Goal: Task Accomplishment & Management: Manage account settings

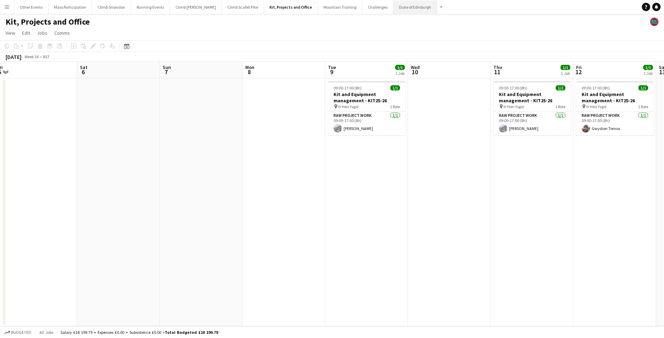
click at [396, 8] on button "Duke of Edinburgh Close" at bounding box center [416, 7] width 44 height 14
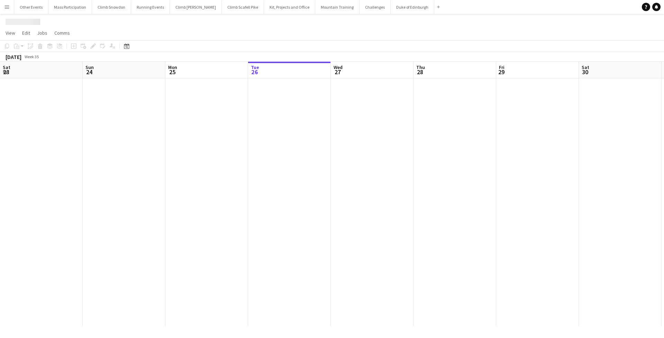
scroll to position [0, 165]
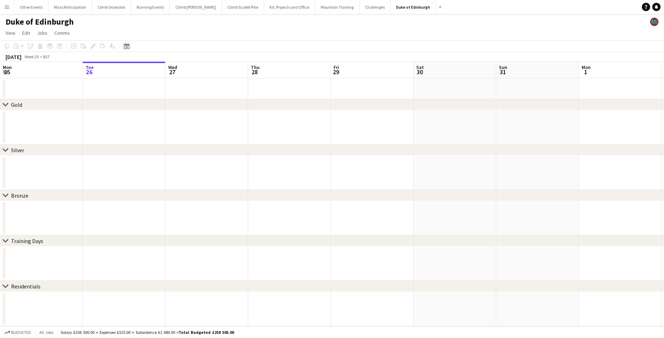
click at [127, 48] on icon "Date picker" at bounding box center [127, 46] width 6 height 6
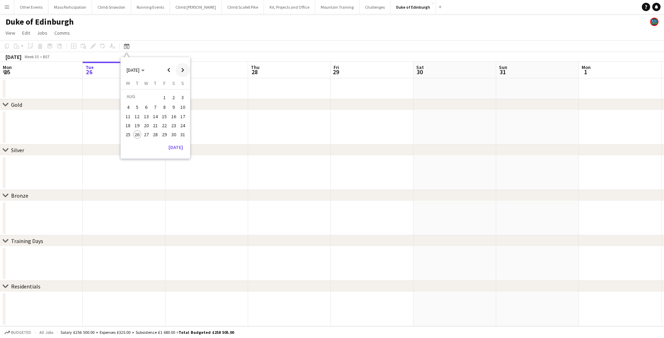
click at [186, 72] on span "Next month" at bounding box center [183, 70] width 14 height 14
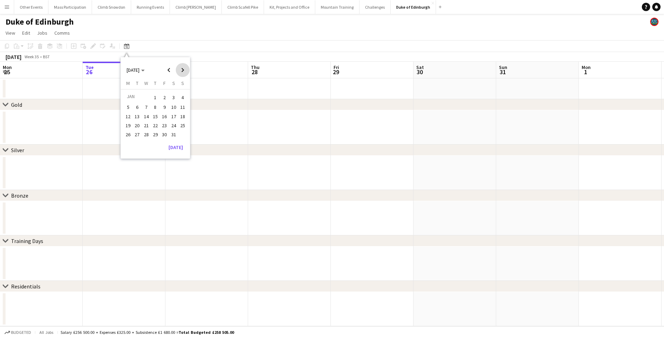
click at [186, 72] on span "Next month" at bounding box center [183, 70] width 14 height 14
click at [173, 133] on span "28" at bounding box center [174, 134] width 8 height 8
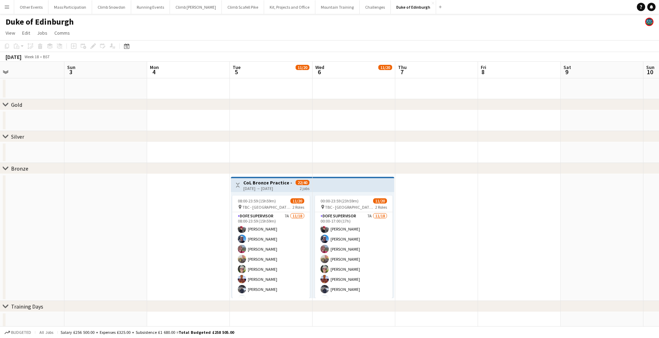
scroll to position [0, 267]
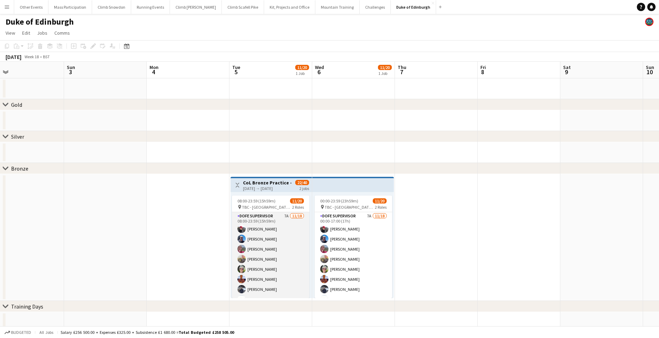
click at [277, 226] on app-card-role "DofE Supervisor 7A [DATE] 08:00-23:59 (15h59m) [PERSON_NAME] [PERSON_NAME] [PER…" at bounding box center [271, 309] width 78 height 194
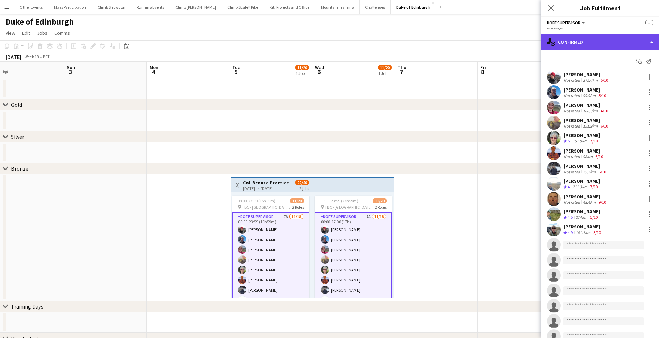
click at [568, 43] on div "single-neutral-actions-check-2 Confirmed" at bounding box center [600, 42] width 118 height 17
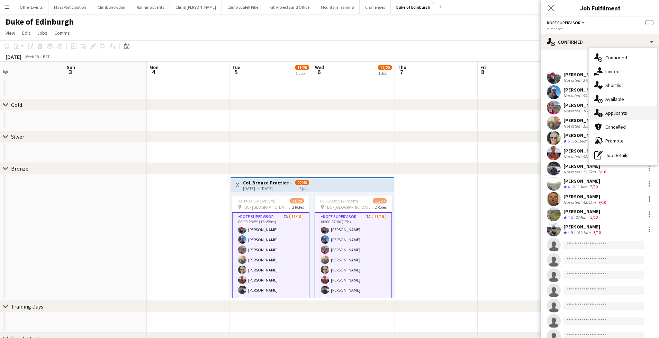
click at [608, 110] on div "single-neutral-actions-information Applicants" at bounding box center [623, 113] width 69 height 14
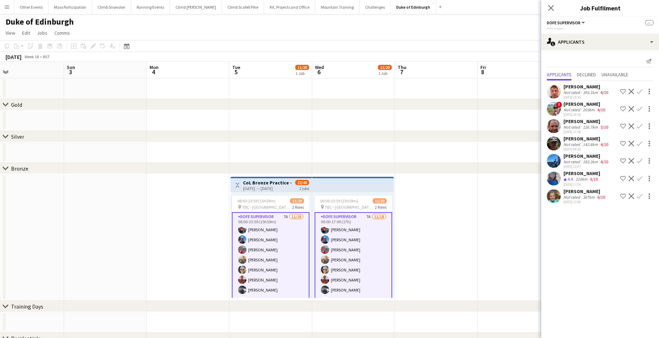
click at [641, 178] on app-icon "Confirm" at bounding box center [640, 179] width 6 height 6
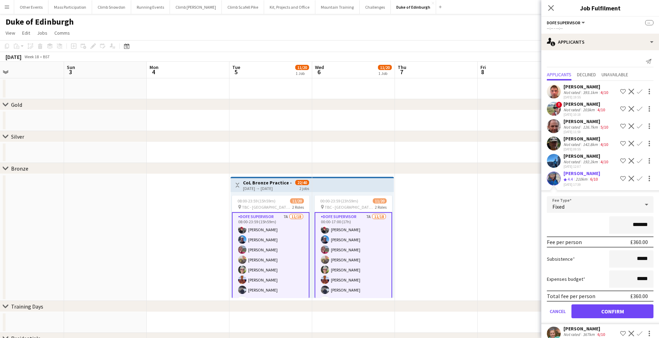
click at [608, 318] on button "Confirm" at bounding box center [613, 311] width 82 height 14
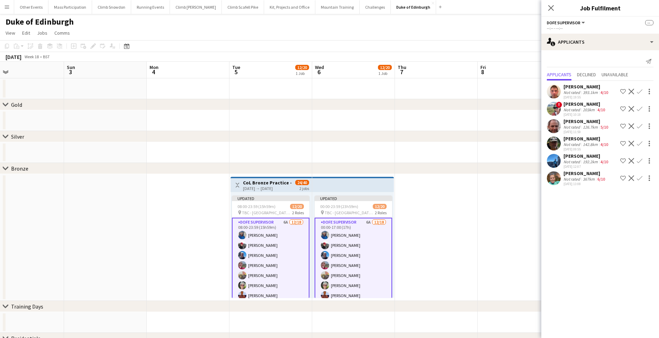
click at [640, 178] on app-icon "Confirm" at bounding box center [640, 178] width 6 height 6
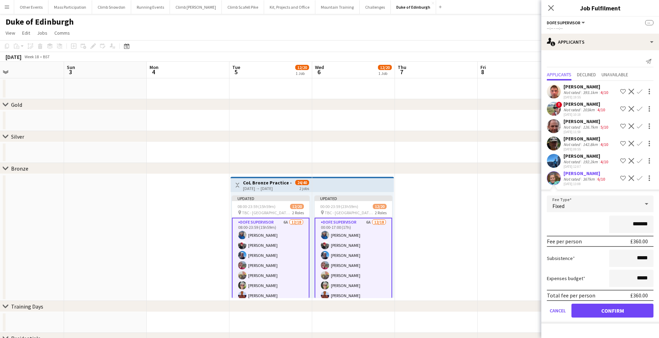
click at [603, 308] on button "Confirm" at bounding box center [613, 310] width 82 height 14
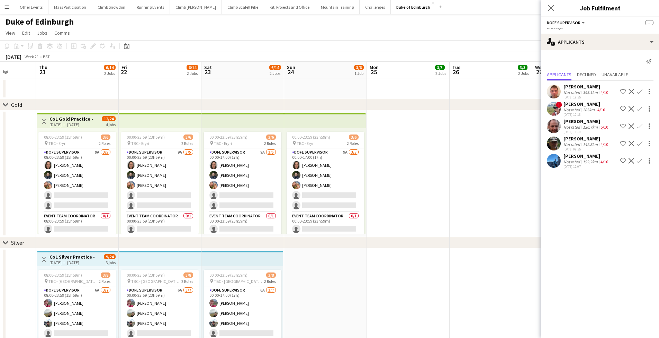
scroll to position [0, 242]
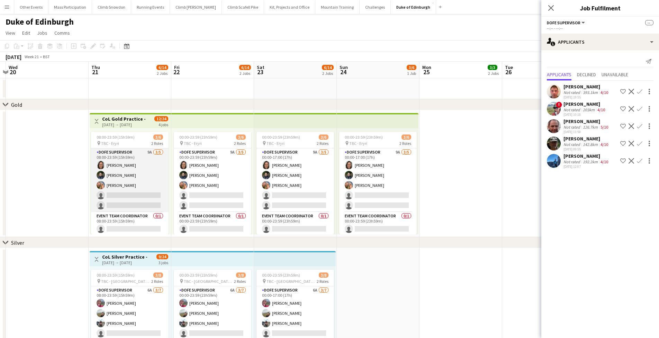
click at [129, 173] on app-card-role "DofE Supervisor 9A [DATE] 08:00-23:59 (15h59m) [PERSON_NAME] [PERSON_NAME] [PER…" at bounding box center [130, 180] width 78 height 64
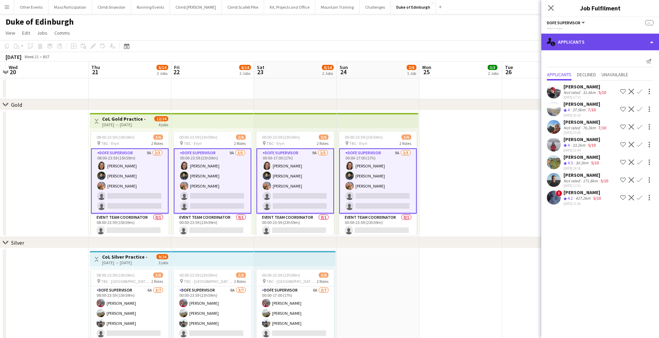
click at [581, 40] on div "single-neutral-actions-information Applicants" at bounding box center [600, 42] width 118 height 17
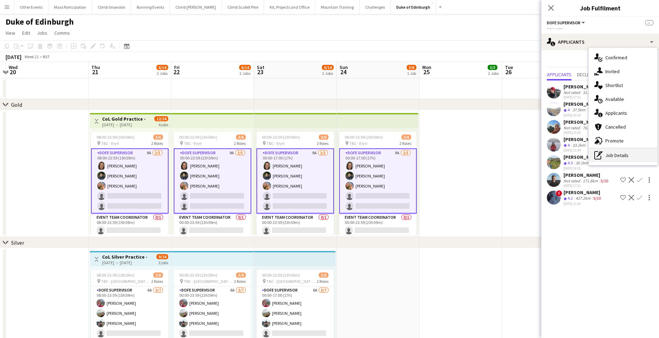
click at [611, 153] on div "pen-write Job Details" at bounding box center [623, 155] width 69 height 14
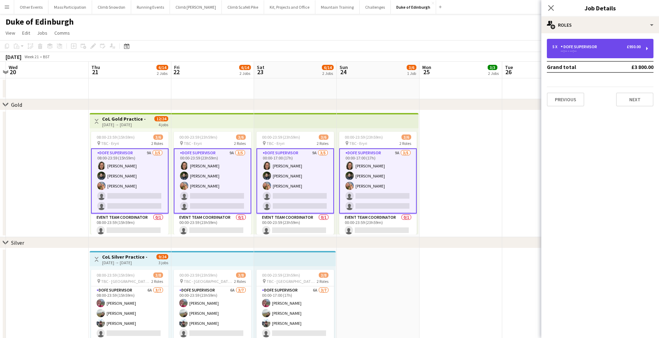
click at [573, 45] on div "DofE Supervisor" at bounding box center [580, 46] width 39 height 5
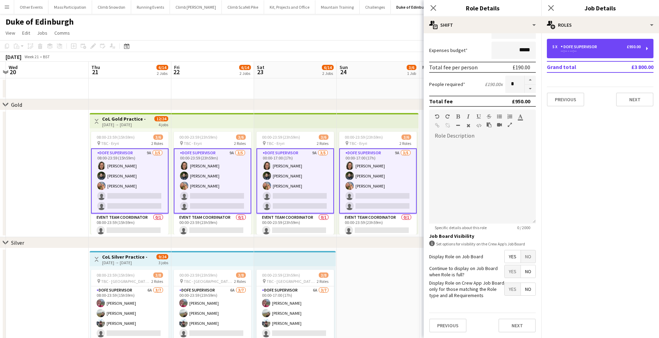
scroll to position [97, 0]
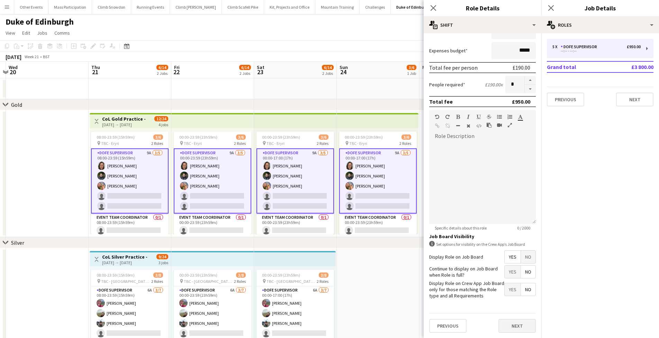
click at [510, 330] on button "Next" at bounding box center [517, 325] width 37 height 14
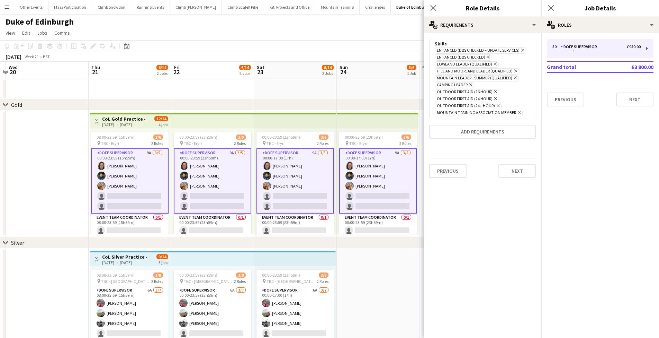
scroll to position [0, 0]
click at [494, 63] on icon at bounding box center [495, 64] width 3 height 3
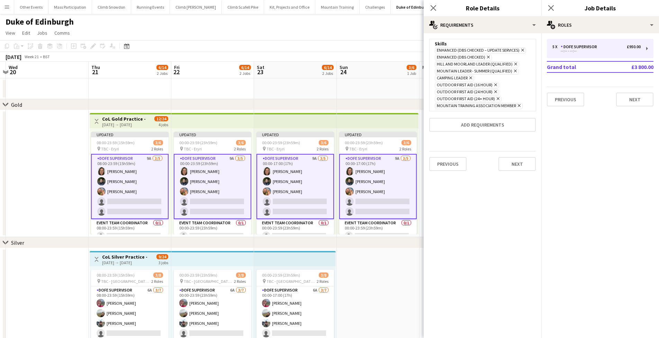
click at [515, 63] on icon at bounding box center [515, 64] width 3 height 3
click at [470, 70] on icon "Remove" at bounding box center [470, 71] width 5 height 5
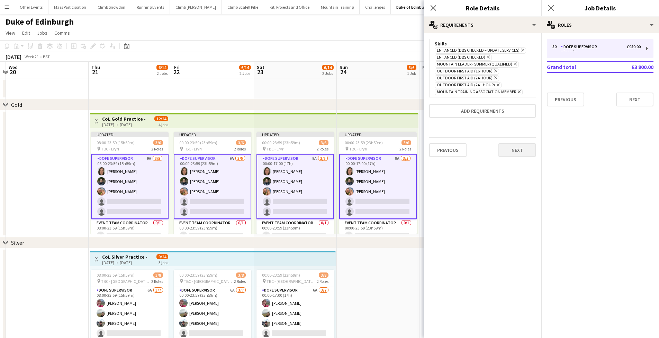
click at [516, 149] on button "Next" at bounding box center [517, 150] width 37 height 14
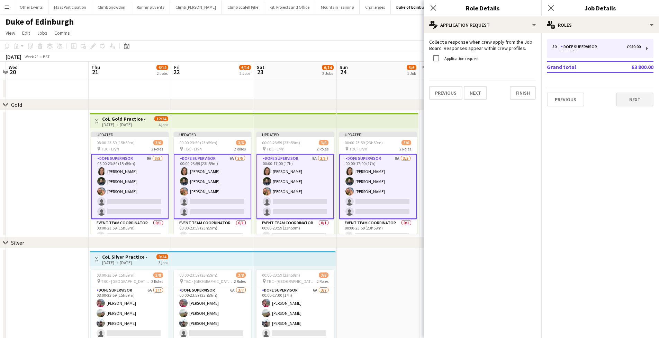
click at [631, 93] on button "Next" at bounding box center [634, 99] width 37 height 14
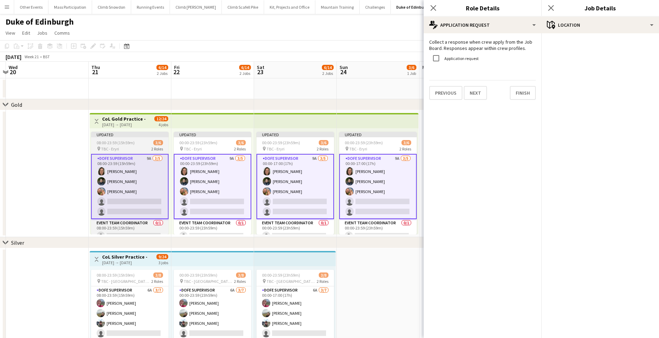
click at [130, 145] on span "08:00-23:59 (15h59m)" at bounding box center [116, 142] width 38 height 5
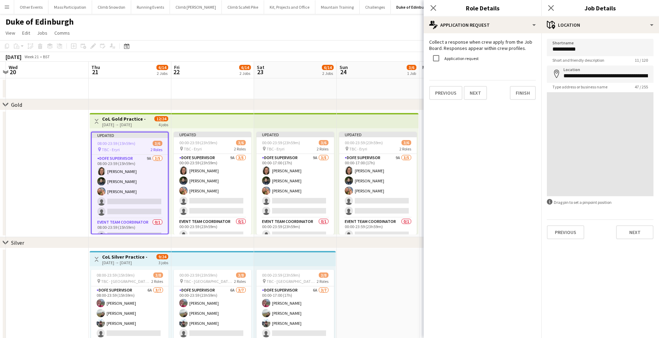
type input "*****"
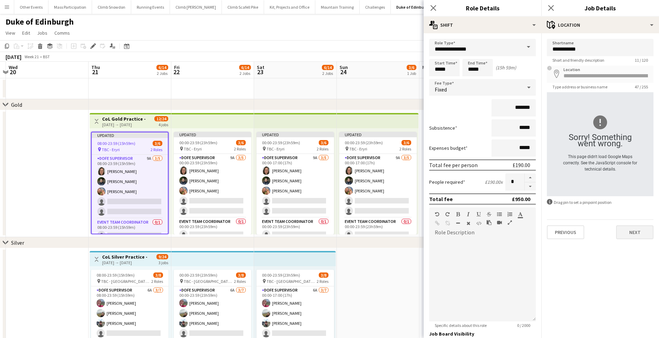
click at [630, 231] on button "Next" at bounding box center [634, 232] width 37 height 14
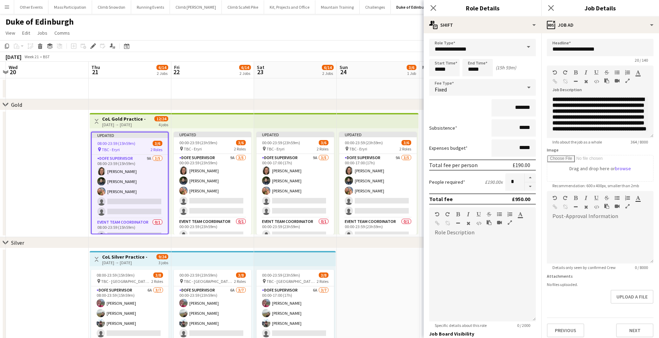
click at [137, 118] on h3 "CoL Gold Practice -" at bounding box center [124, 119] width 44 height 6
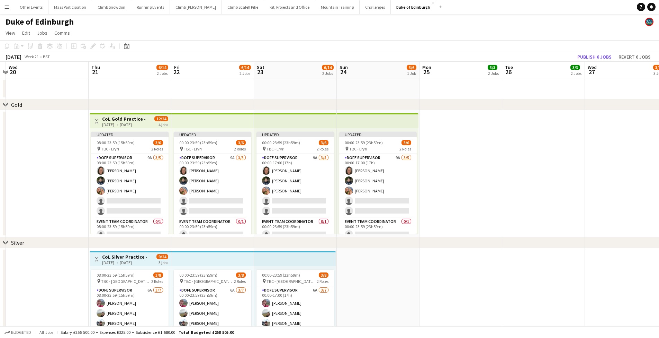
click at [137, 118] on h3 "CoL Gold Practice -" at bounding box center [124, 119] width 44 height 6
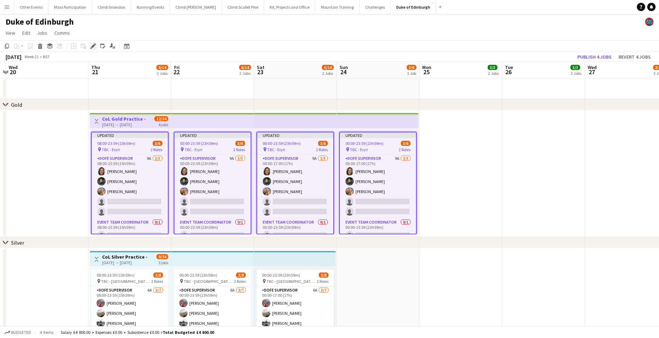
click at [92, 49] on div "Edit" at bounding box center [93, 46] width 8 height 8
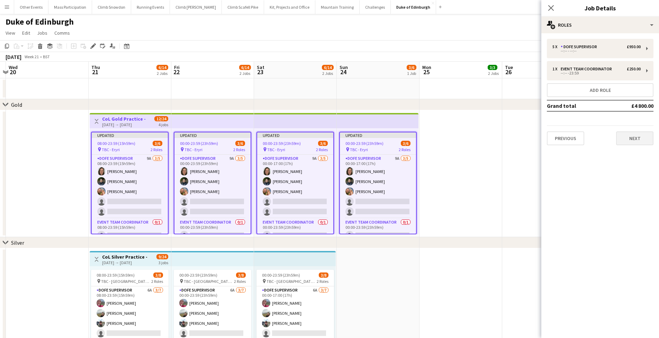
click at [630, 140] on button "Next" at bounding box center [634, 138] width 37 height 14
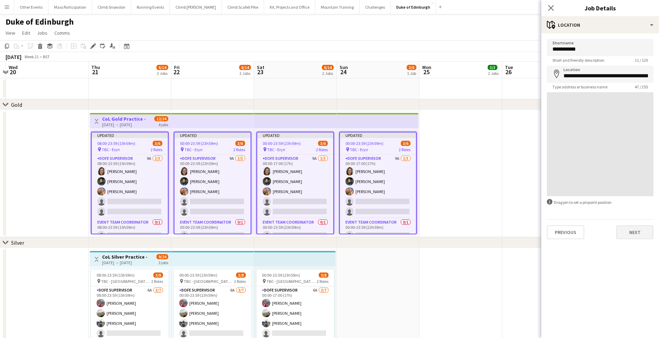
click at [628, 228] on button "Next" at bounding box center [634, 232] width 37 height 14
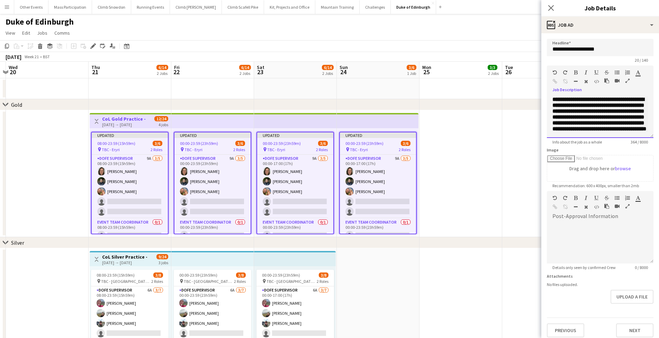
drag, startPoint x: 564, startPoint y: 126, endPoint x: 600, endPoint y: 120, distance: 36.3
click at [600, 120] on b "**********" at bounding box center [600, 114] width 94 height 35
click at [628, 327] on button "Next" at bounding box center [634, 330] width 37 height 14
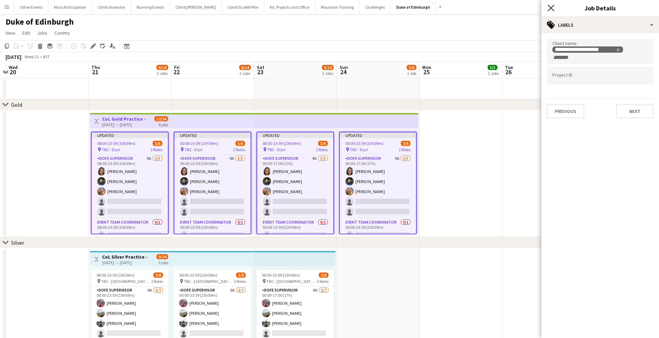
click at [554, 7] on icon "Close pop-in" at bounding box center [551, 8] width 7 height 7
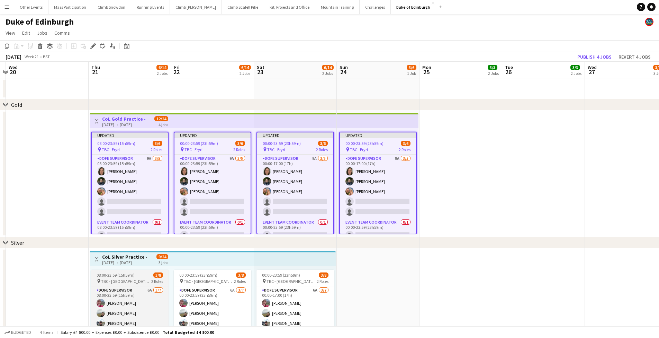
click at [113, 275] on span "08:00-23:59 (15h59m)" at bounding box center [116, 274] width 38 height 5
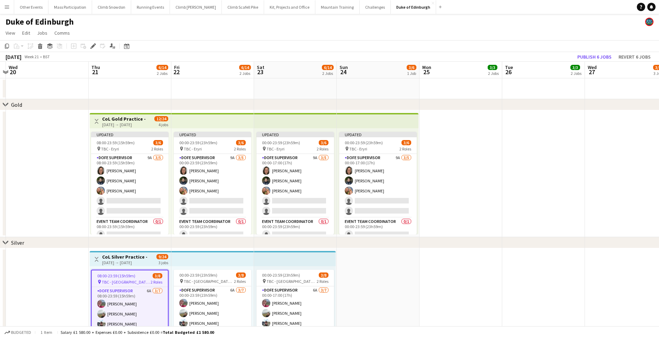
click at [109, 260] on div "[DATE] → [DATE]" at bounding box center [124, 262] width 45 height 5
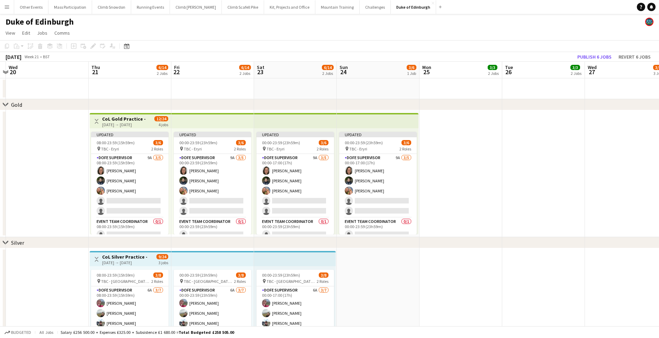
click at [109, 260] on div "[DATE] → [DATE]" at bounding box center [124, 262] width 45 height 5
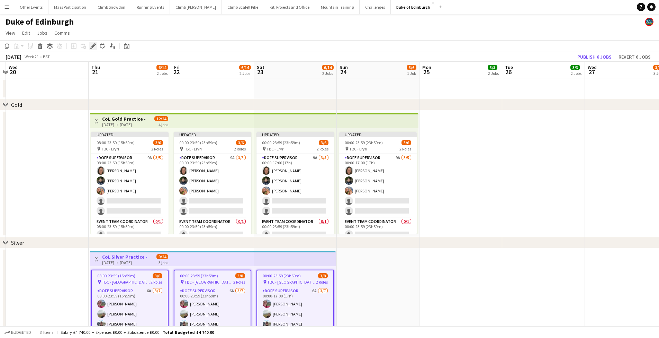
click at [92, 46] on icon at bounding box center [93, 46] width 4 height 4
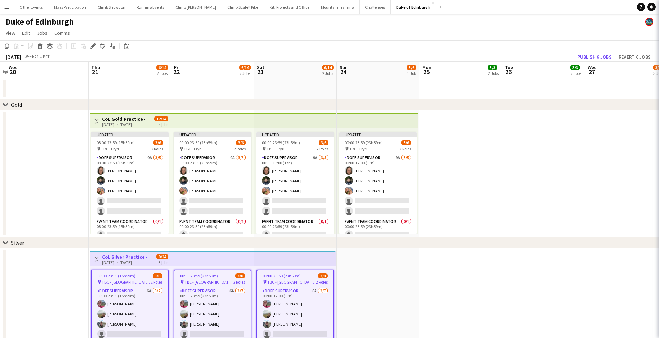
type input "**********"
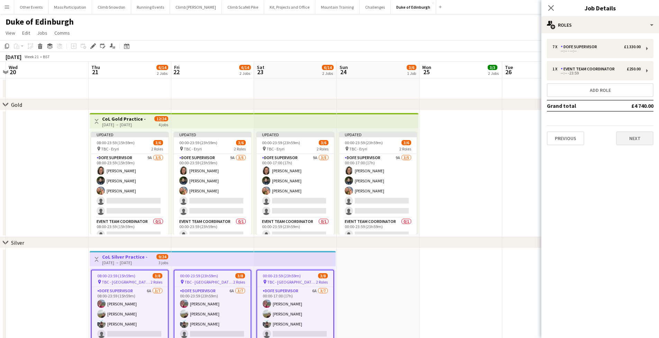
click at [627, 137] on button "Next" at bounding box center [634, 138] width 37 height 14
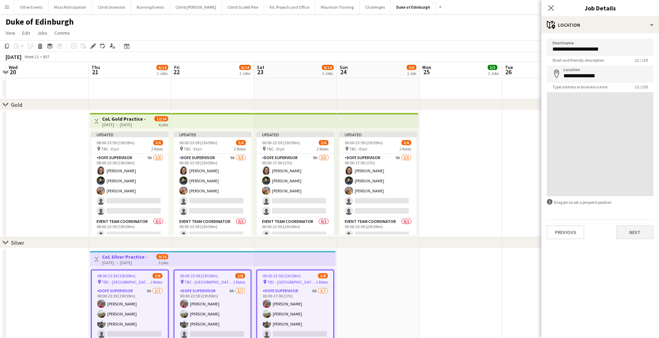
click at [632, 229] on button "Next" at bounding box center [634, 232] width 37 height 14
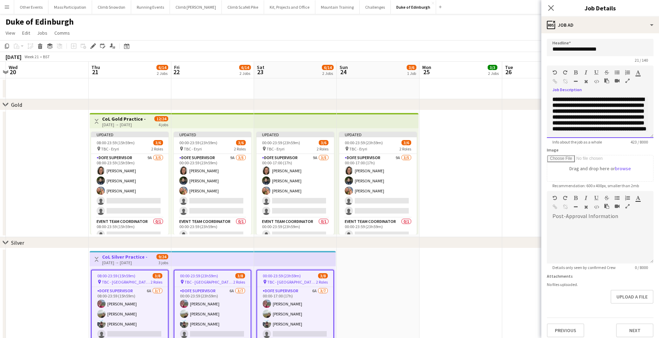
drag, startPoint x: 598, startPoint y: 119, endPoint x: 631, endPoint y: 121, distance: 32.6
click at [631, 121] on b "**********" at bounding box center [600, 114] width 94 height 35
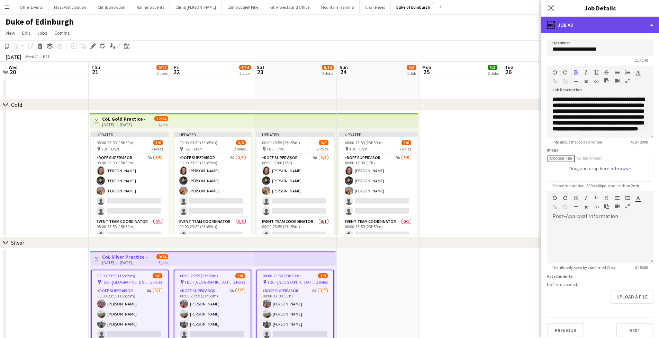
click at [611, 24] on div "ads-window Job Ad" at bounding box center [600, 25] width 118 height 17
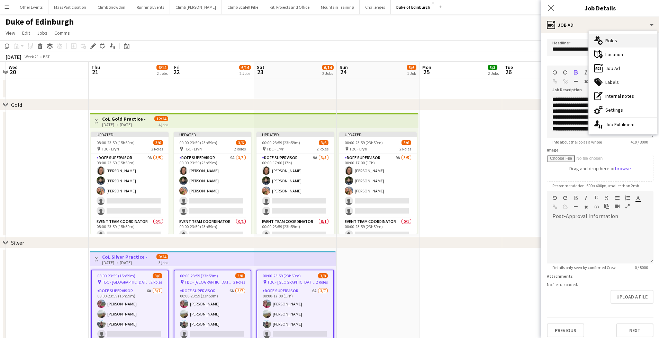
click at [609, 41] on div "multiple-users-add Roles" at bounding box center [623, 41] width 69 height 14
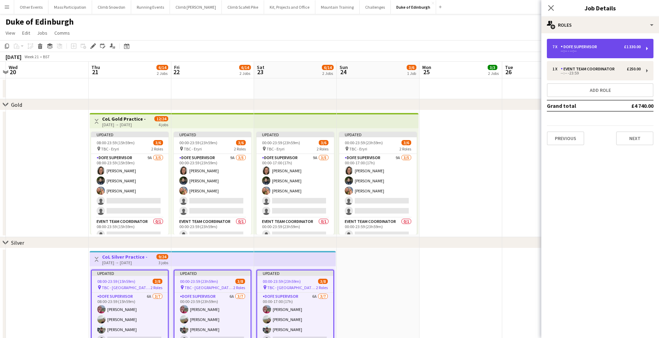
click at [582, 51] on div "--:-- - --:--" at bounding box center [597, 50] width 88 height 3
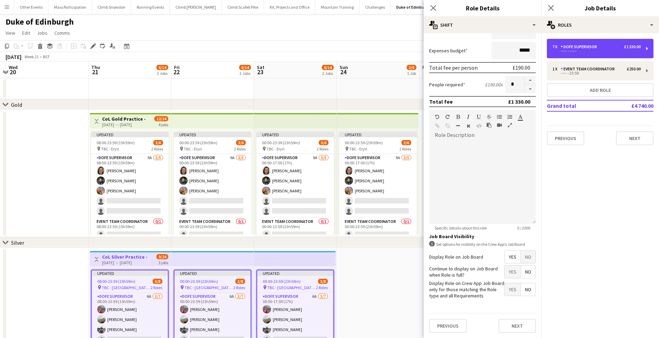
scroll to position [65, 0]
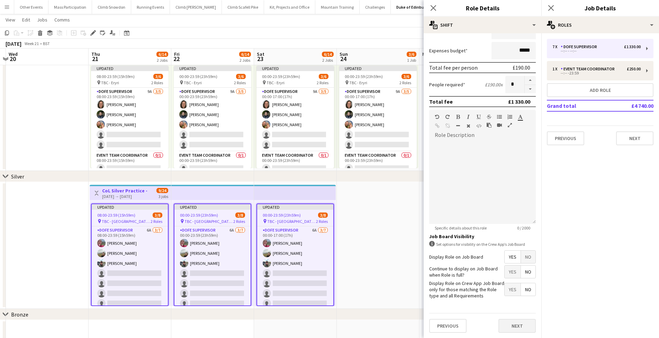
click at [517, 325] on button "Next" at bounding box center [517, 325] width 37 height 14
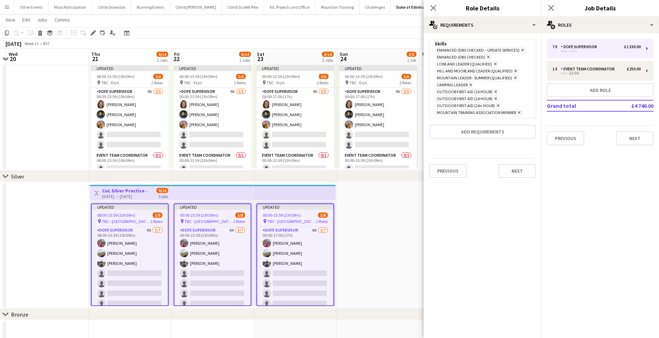
scroll to position [0, 0]
click at [494, 64] on icon at bounding box center [495, 64] width 3 height 3
click at [533, 164] on button "Next" at bounding box center [517, 164] width 37 height 14
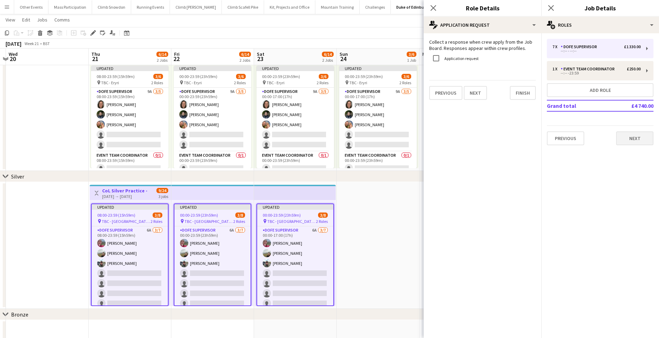
click at [629, 143] on button "Next" at bounding box center [634, 138] width 37 height 14
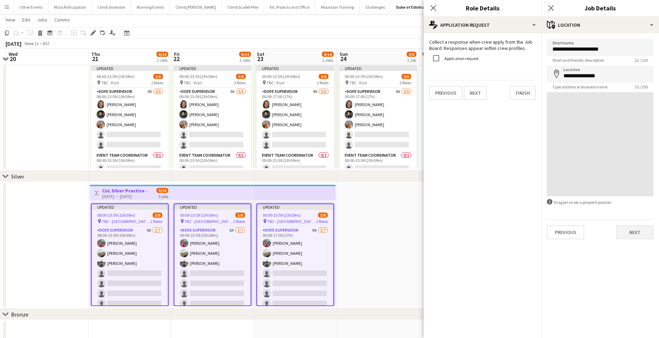
click at [634, 237] on button "Next" at bounding box center [634, 232] width 37 height 14
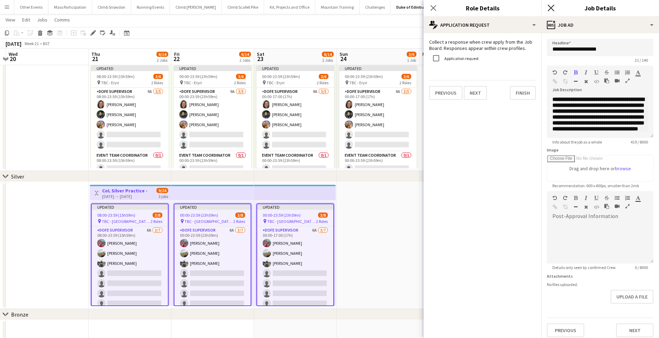
click at [550, 7] on icon at bounding box center [551, 8] width 7 height 7
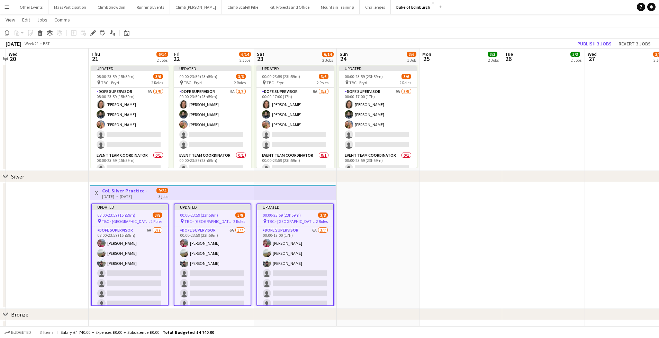
click at [428, 228] on app-date-cell at bounding box center [461, 245] width 83 height 127
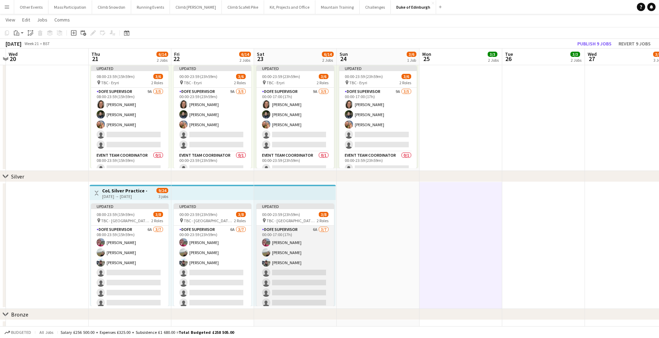
click at [322, 263] on app-card-role "DofE Supervisor 6A [DATE] 00:00-17:00 (17h) [PERSON_NAME] [PERSON_NAME] [PERSON…" at bounding box center [296, 267] width 78 height 84
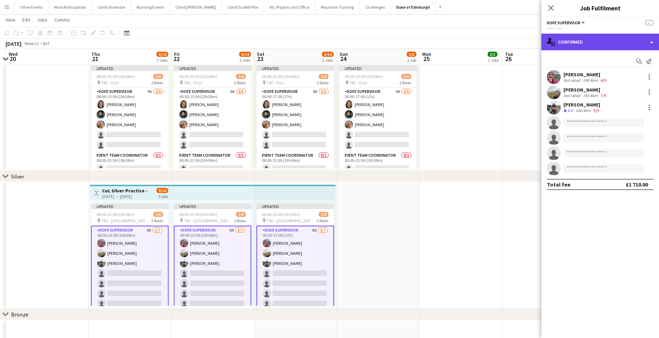
click at [560, 41] on div "single-neutral-actions-check-2 Confirmed" at bounding box center [600, 42] width 118 height 17
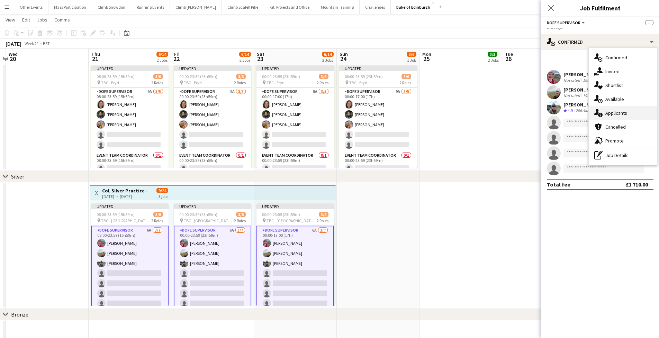
click at [614, 110] on div "single-neutral-actions-information Applicants" at bounding box center [623, 113] width 69 height 14
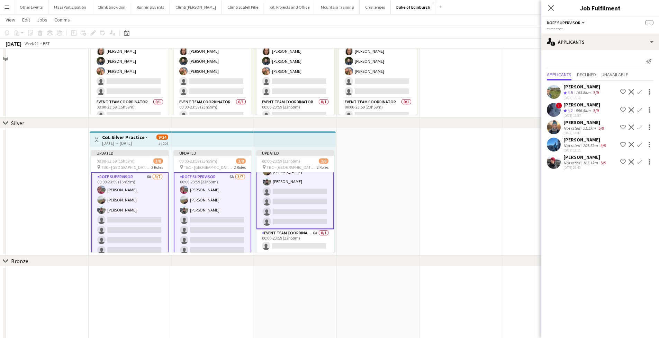
scroll to position [48, 0]
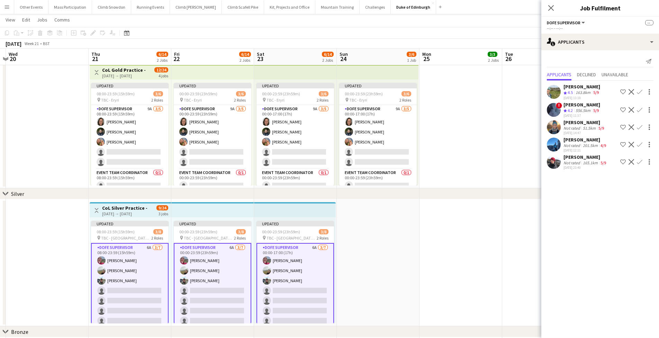
click at [640, 161] on app-icon "Confirm" at bounding box center [640, 162] width 6 height 6
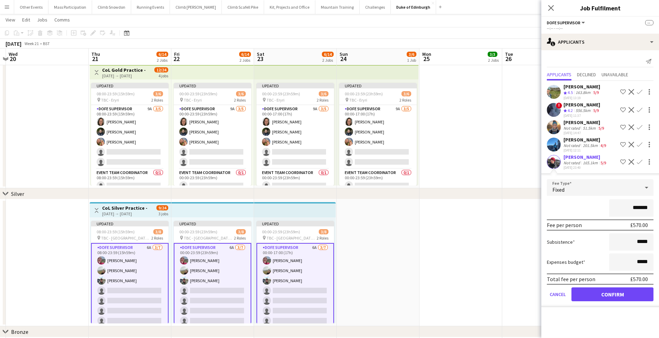
click at [613, 294] on button "Confirm" at bounding box center [613, 294] width 82 height 14
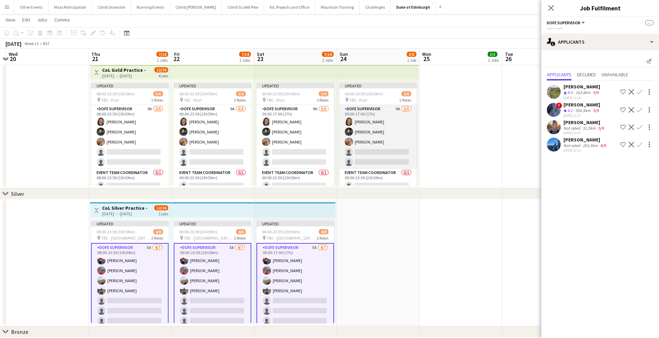
click at [365, 162] on app-card-role "DofE Supervisor 9A [DATE] 00:00-17:00 (17h) [PERSON_NAME] [PERSON_NAME] [PERSON…" at bounding box center [378, 137] width 78 height 64
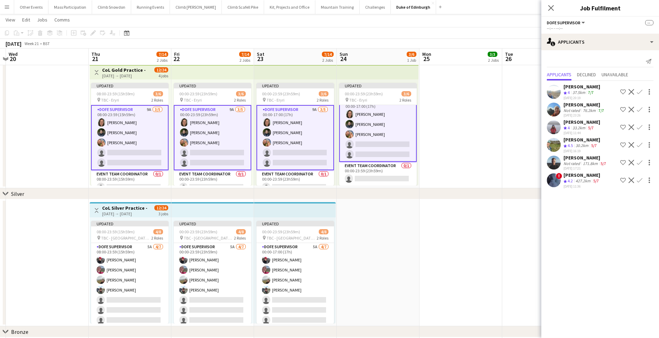
scroll to position [0, 0]
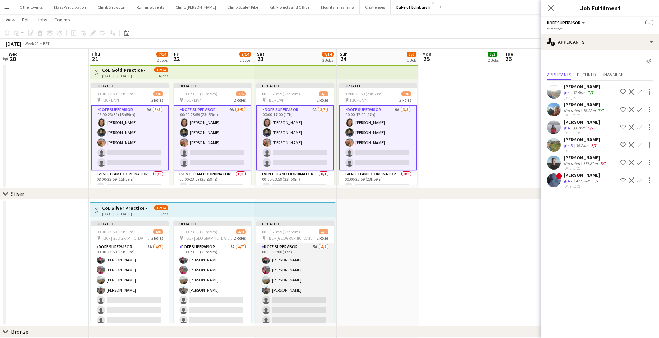
click at [280, 288] on app-card-role "DofE Supervisor 5A [DATE] 00:00-17:00 (17h) [PERSON_NAME] [PERSON_NAME] [PERSON…" at bounding box center [296, 285] width 78 height 84
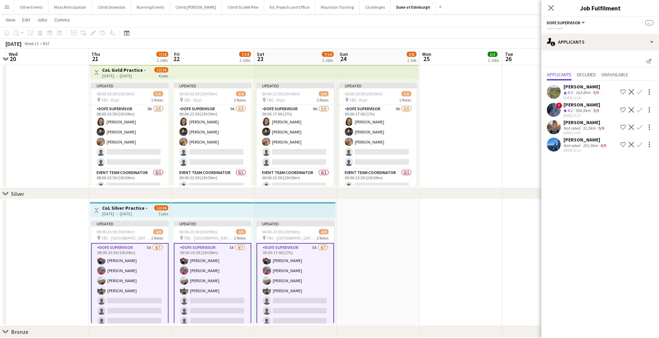
scroll to position [0, 242]
click at [580, 129] on div "Not rated" at bounding box center [573, 127] width 18 height 5
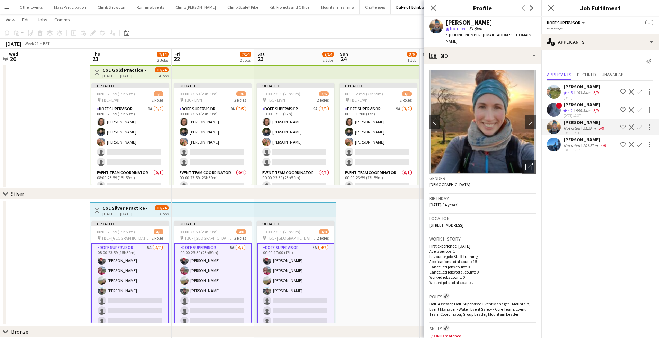
click at [640, 127] on app-icon "Confirm" at bounding box center [640, 127] width 6 height 6
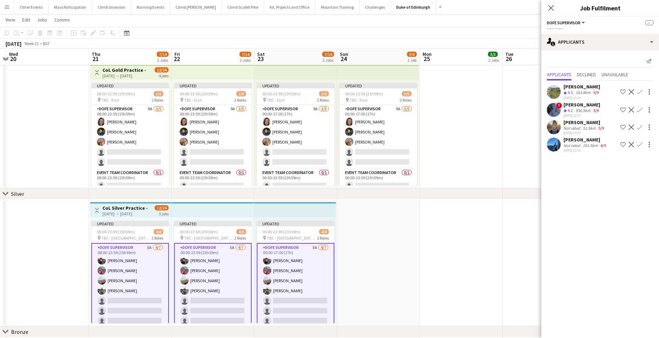
click at [640, 127] on app-icon "Confirm" at bounding box center [640, 127] width 6 height 6
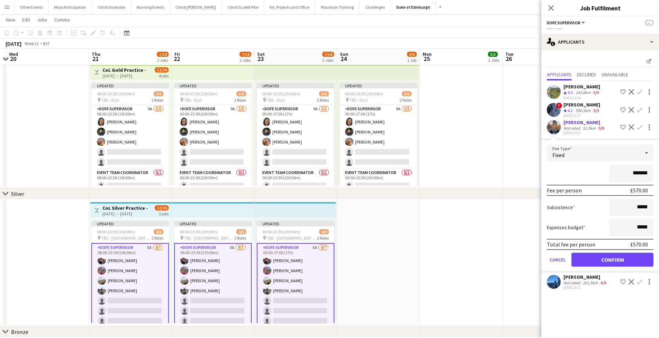
click at [609, 259] on button "Confirm" at bounding box center [613, 259] width 82 height 14
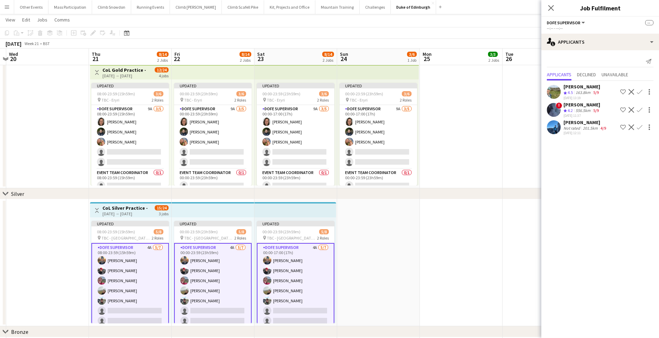
click at [472, 250] on app-date-cell at bounding box center [461, 262] width 83 height 127
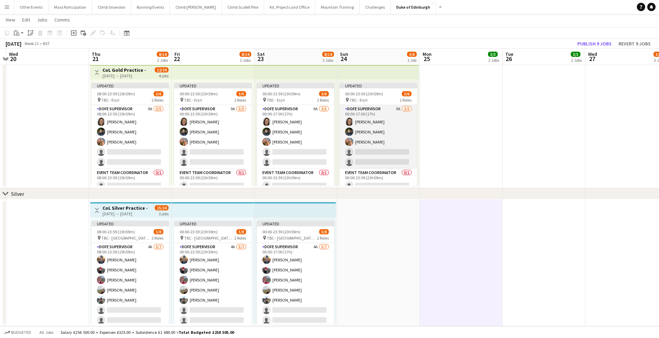
click at [360, 142] on app-card-role "DofE Supervisor 9A [DATE] 00:00-17:00 (17h) [PERSON_NAME] [PERSON_NAME] [PERSON…" at bounding box center [379, 137] width 78 height 64
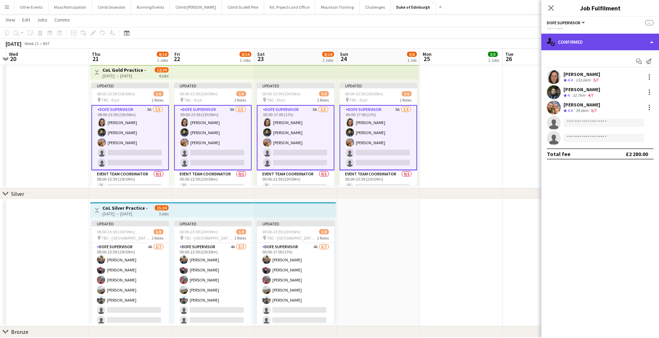
click at [602, 42] on div "single-neutral-actions-check-2 Confirmed" at bounding box center [600, 42] width 118 height 17
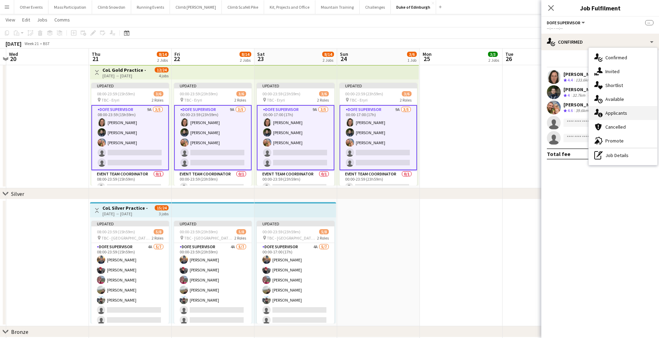
click at [613, 113] on div "single-neutral-actions-information Applicants" at bounding box center [623, 113] width 69 height 14
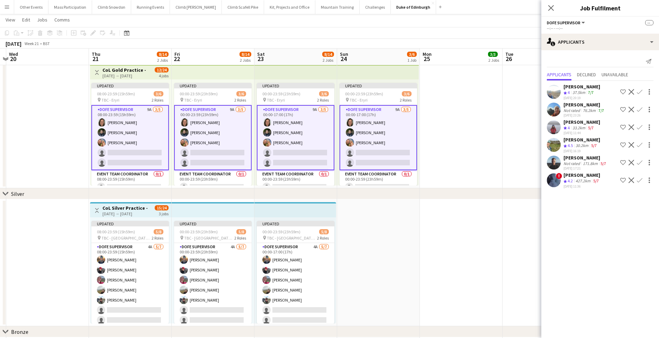
click at [640, 144] on app-icon "Confirm" at bounding box center [640, 145] width 6 height 6
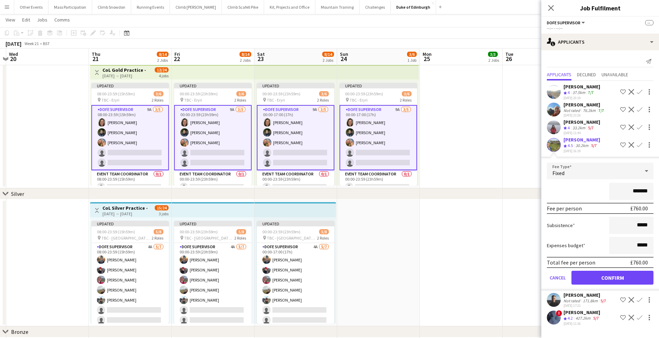
click at [615, 276] on button "Confirm" at bounding box center [613, 277] width 82 height 14
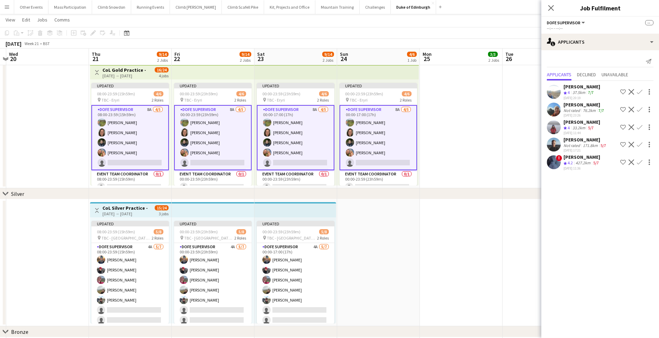
click at [472, 233] on app-date-cell at bounding box center [461, 262] width 83 height 127
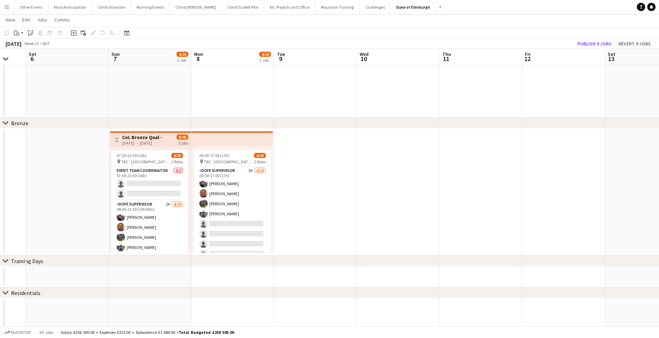
scroll to position [259, 0]
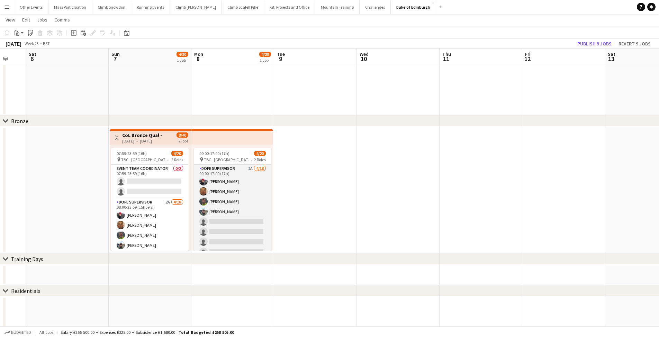
click at [234, 225] on app-card-role "DofE Supervisor 2A [DATE] 00:00-17:00 (17h) [PERSON_NAME] [PERSON_NAME] [PERSON…" at bounding box center [233, 261] width 78 height 194
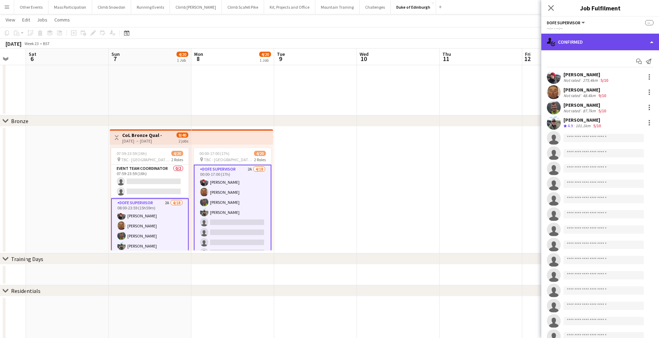
click at [599, 39] on div "single-neutral-actions-check-2 Confirmed" at bounding box center [600, 42] width 118 height 17
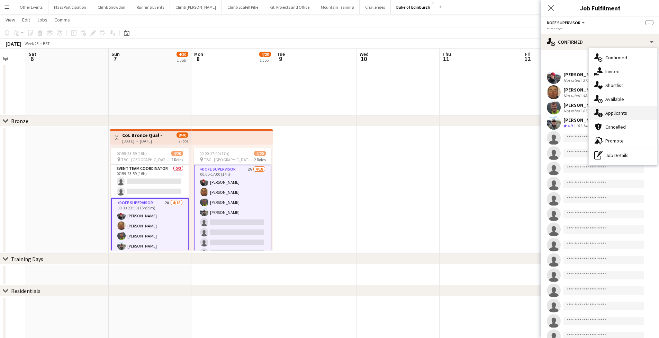
click at [614, 116] on div "single-neutral-actions-information Applicants" at bounding box center [623, 113] width 69 height 14
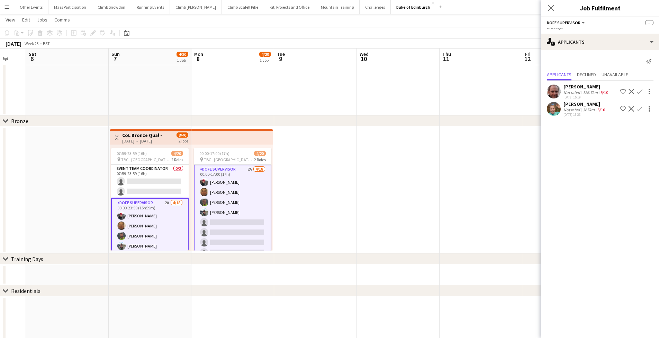
click at [641, 108] on app-icon "Confirm" at bounding box center [640, 109] width 6 height 6
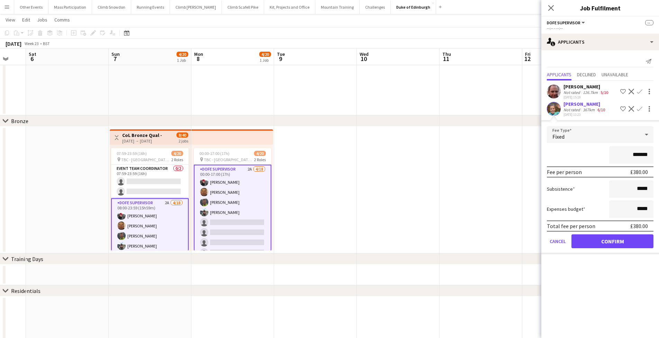
click at [608, 243] on button "Confirm" at bounding box center [613, 241] width 82 height 14
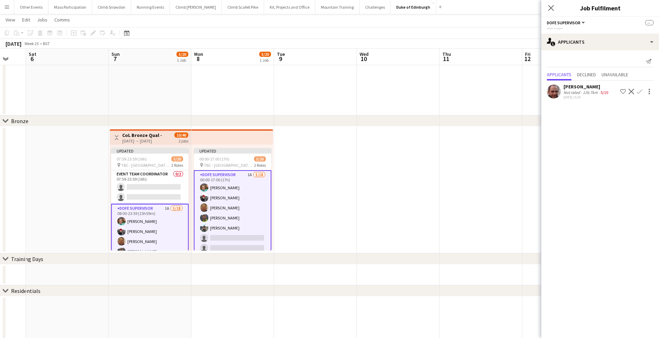
click at [640, 92] on app-icon "Confirm" at bounding box center [640, 92] width 6 height 6
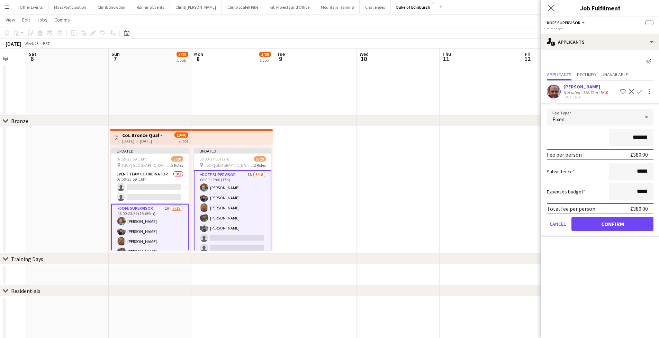
click at [618, 229] on button "Confirm" at bounding box center [613, 224] width 82 height 14
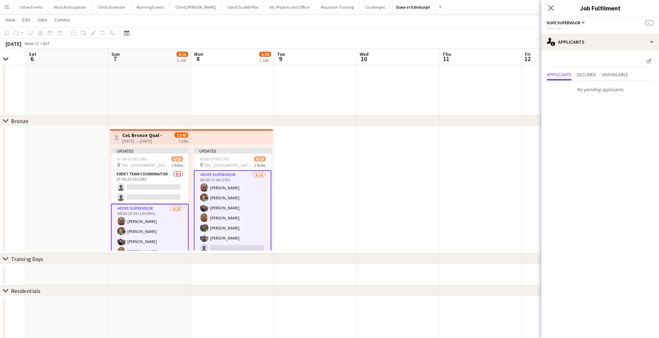
click at [361, 211] on app-date-cell at bounding box center [398, 189] width 83 height 127
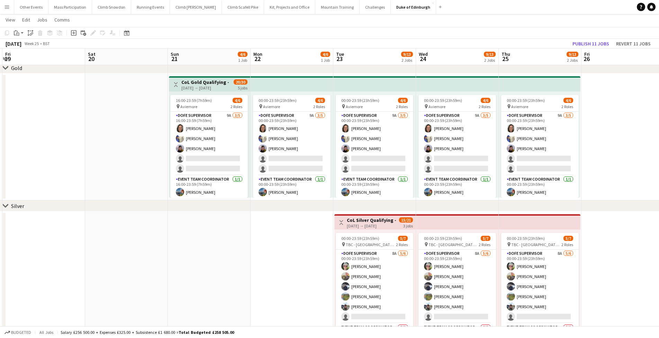
scroll to position [0, 246]
click at [198, 86] on div "[DATE] → [DATE]" at bounding box center [205, 87] width 48 height 5
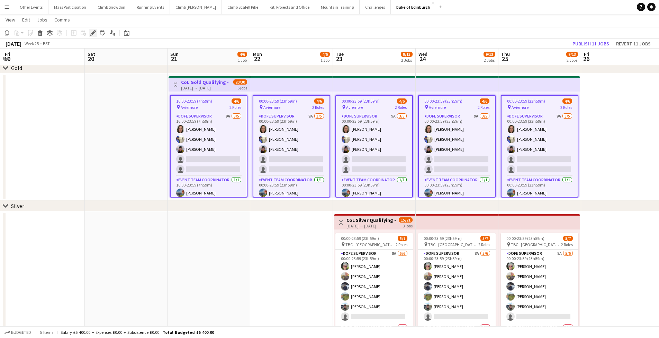
click at [95, 35] on icon "Edit" at bounding box center [93, 33] width 6 height 6
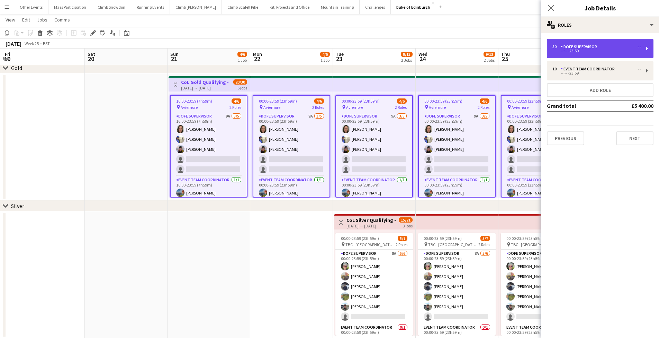
click at [601, 53] on div "5 x DofE Supervisor -- --:-- -23:59" at bounding box center [600, 48] width 107 height 19
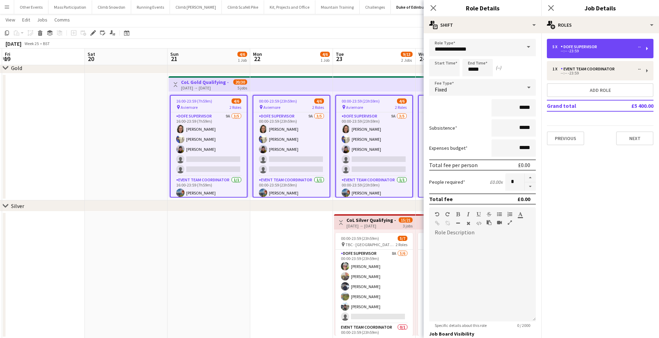
scroll to position [97, 0]
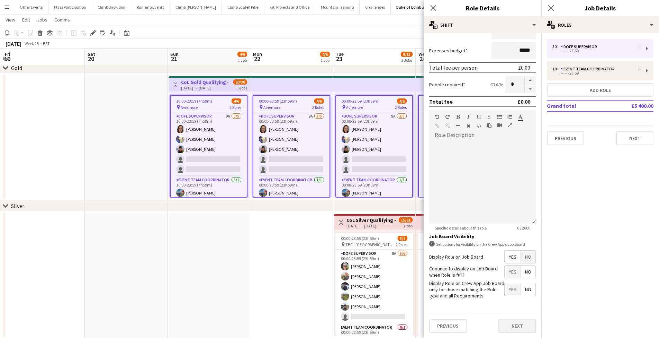
click at [504, 324] on button "Next" at bounding box center [517, 325] width 37 height 14
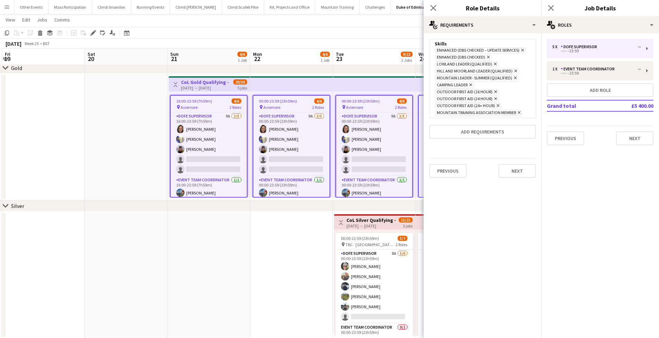
scroll to position [0, 0]
click at [495, 63] on icon "Remove" at bounding box center [494, 64] width 5 height 5
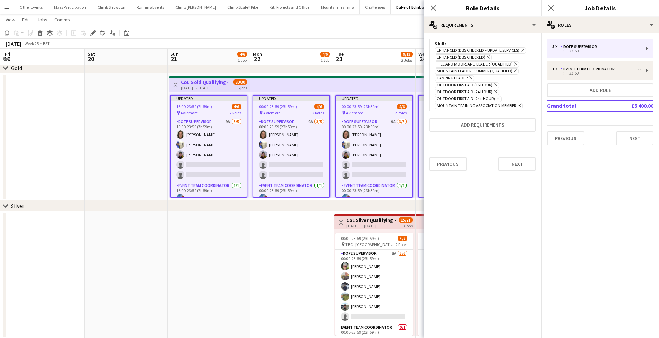
click at [514, 64] on icon "Remove" at bounding box center [515, 64] width 5 height 5
click at [471, 70] on icon at bounding box center [470, 71] width 3 height 3
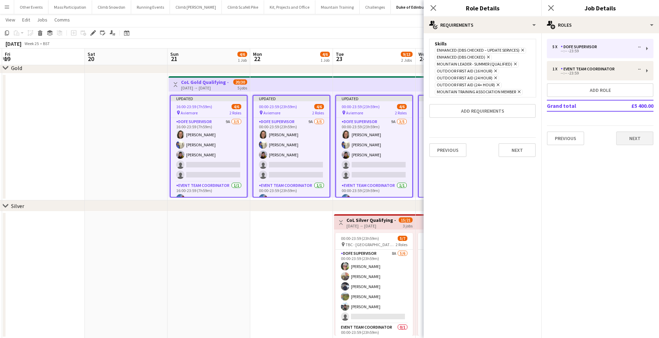
click at [636, 138] on button "Next" at bounding box center [634, 138] width 37 height 14
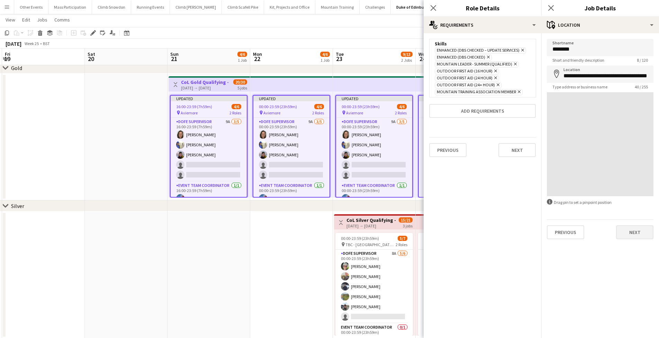
click at [626, 232] on button "Next" at bounding box center [634, 232] width 37 height 14
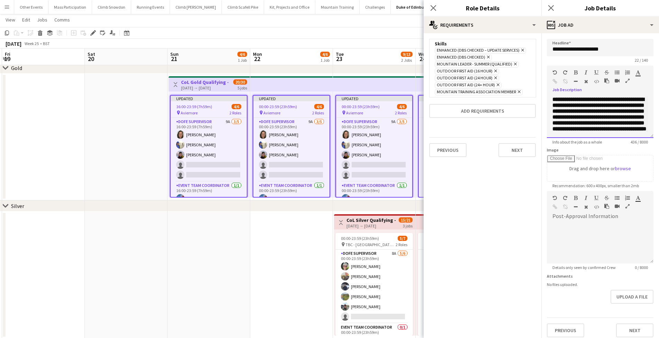
drag, startPoint x: 599, startPoint y: 119, endPoint x: 564, endPoint y: 124, distance: 35.3
click at [564, 124] on b "**********" at bounding box center [600, 114] width 94 height 35
click at [623, 329] on button "Next" at bounding box center [634, 330] width 37 height 14
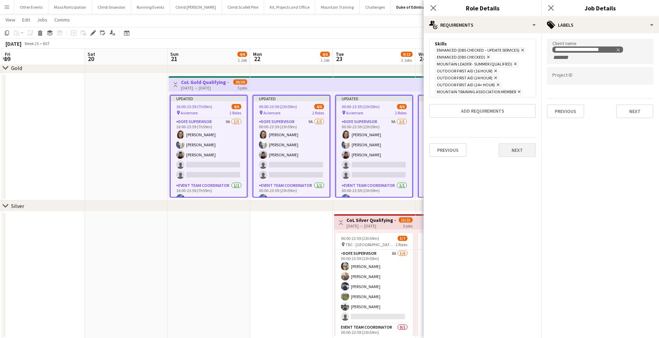
click at [514, 151] on button "Next" at bounding box center [517, 150] width 37 height 14
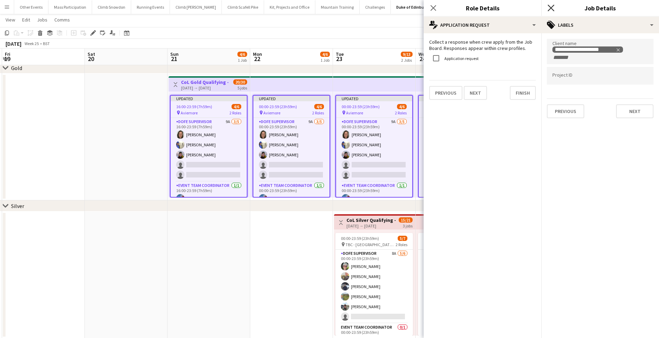
click at [552, 9] on icon at bounding box center [551, 8] width 7 height 7
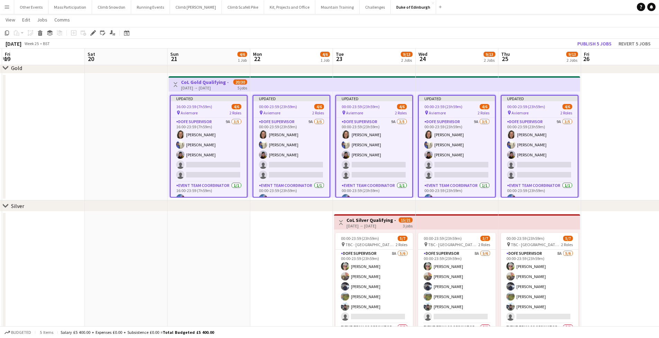
click at [366, 224] on div "[DATE] → [DATE]" at bounding box center [372, 225] width 50 height 5
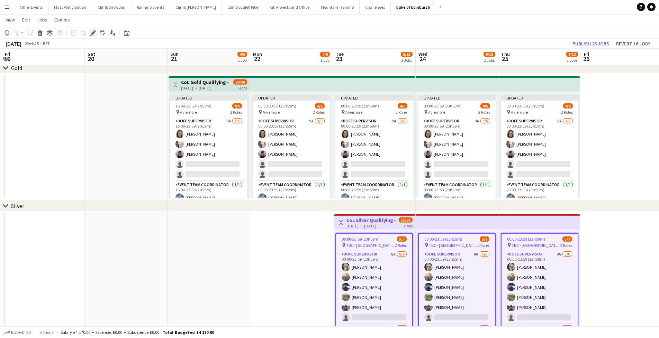
click at [95, 34] on icon "Edit" at bounding box center [93, 33] width 6 height 6
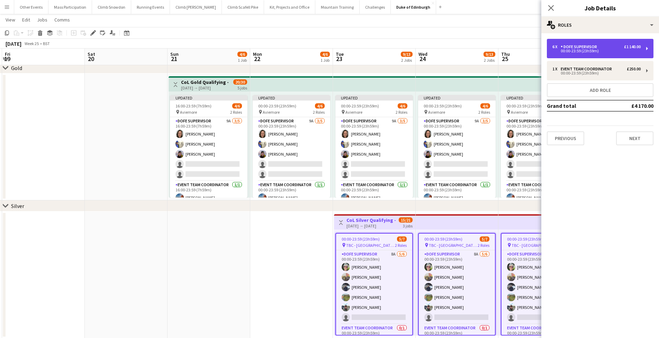
click at [616, 47] on div "6 x DofE Supervisor £1 140.00" at bounding box center [597, 46] width 88 height 5
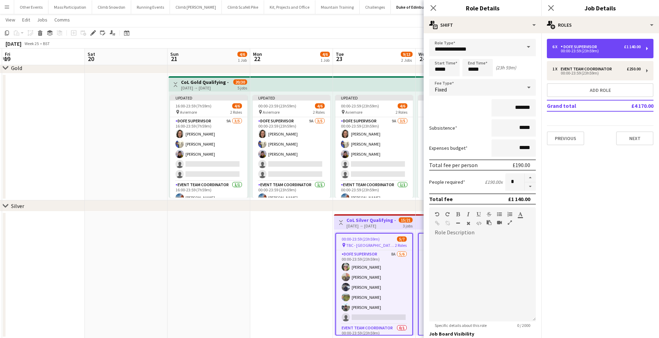
scroll to position [97, 0]
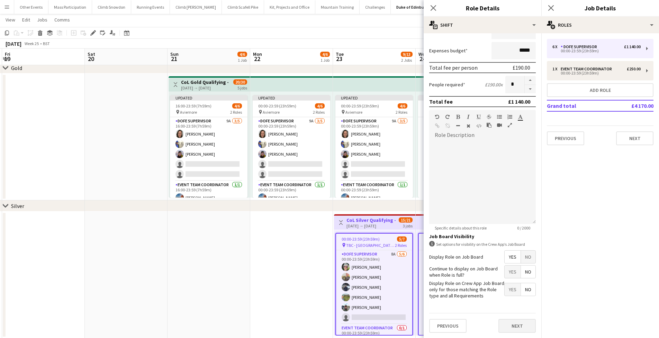
click at [504, 329] on button "Next" at bounding box center [517, 325] width 37 height 14
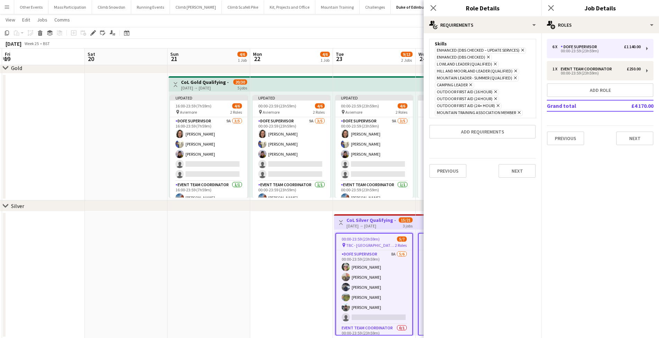
scroll to position [0, 0]
click at [495, 63] on icon at bounding box center [495, 64] width 3 height 3
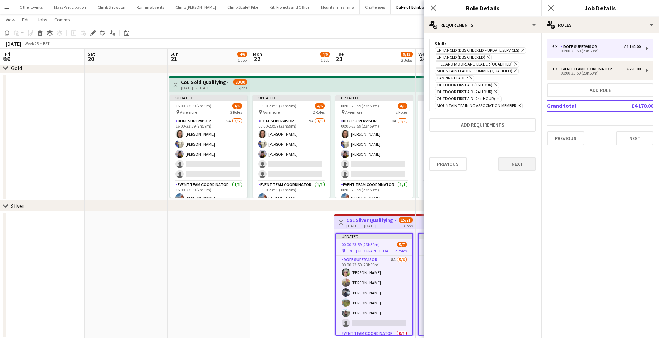
click at [509, 163] on button "Next" at bounding box center [517, 164] width 37 height 14
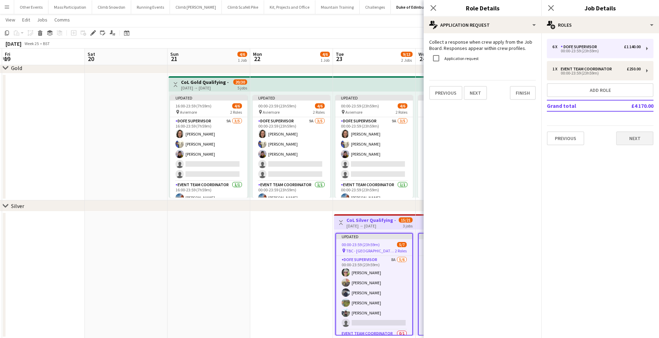
click at [629, 141] on button "Next" at bounding box center [634, 138] width 37 height 14
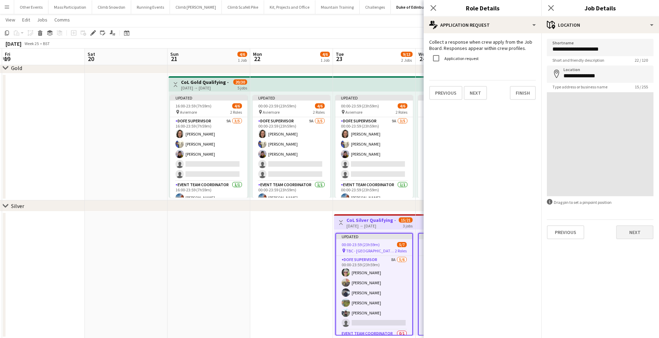
click at [627, 233] on button "Next" at bounding box center [634, 232] width 37 height 14
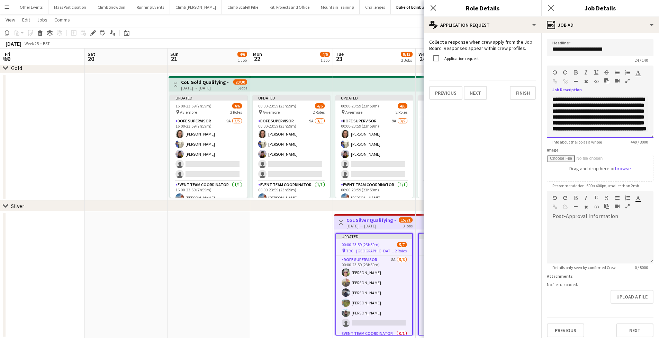
drag, startPoint x: 599, startPoint y: 118, endPoint x: 631, endPoint y: 119, distance: 32.9
click at [631, 119] on b "**********" at bounding box center [600, 114] width 94 height 35
click at [624, 331] on button "Next" at bounding box center [634, 330] width 37 height 14
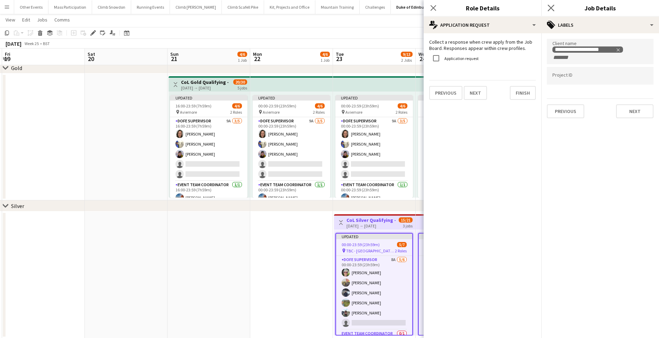
click at [552, 11] on app-icon "Close pop-in" at bounding box center [551, 8] width 10 height 10
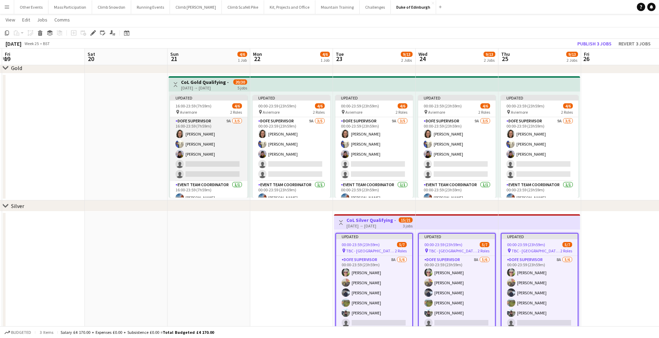
click at [185, 159] on app-card-role "DofE Supervisor 9A [DATE] 16:00-23:59 (7h59m) [PERSON_NAME] [PERSON_NAME] [PERS…" at bounding box center [209, 149] width 78 height 64
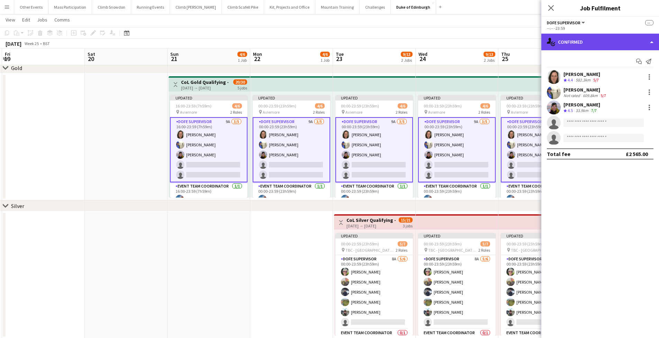
click at [598, 35] on div "single-neutral-actions-check-2 Confirmed" at bounding box center [600, 42] width 118 height 17
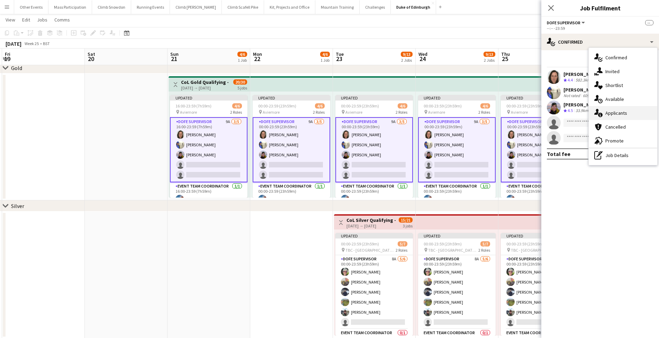
click at [611, 112] on div "single-neutral-actions-information Applicants" at bounding box center [623, 113] width 69 height 14
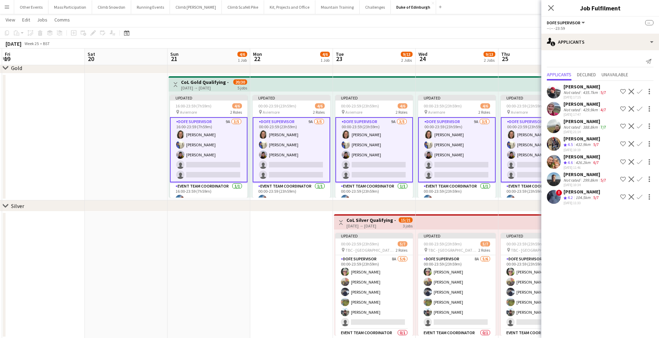
click at [638, 197] on app-icon "Confirm" at bounding box center [640, 197] width 6 height 6
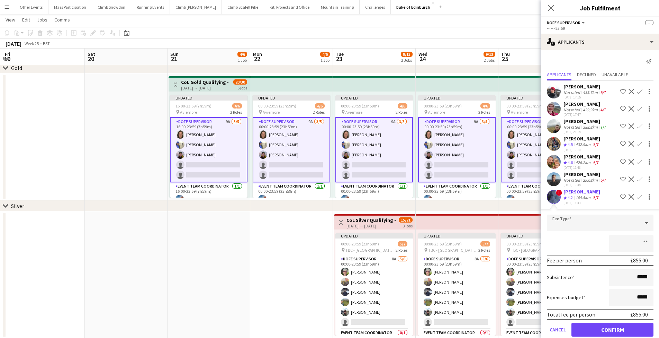
click at [607, 334] on button "Confirm" at bounding box center [613, 329] width 82 height 14
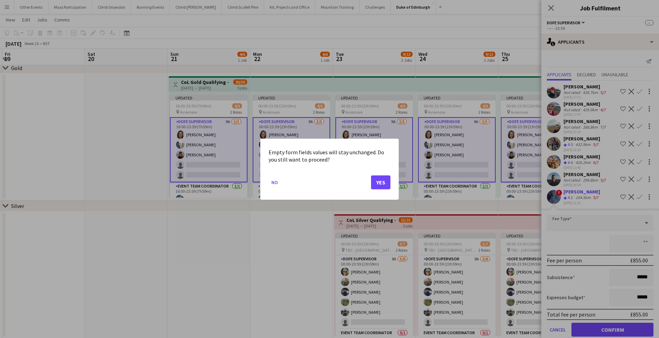
click at [379, 180] on button "Yes" at bounding box center [380, 182] width 19 height 14
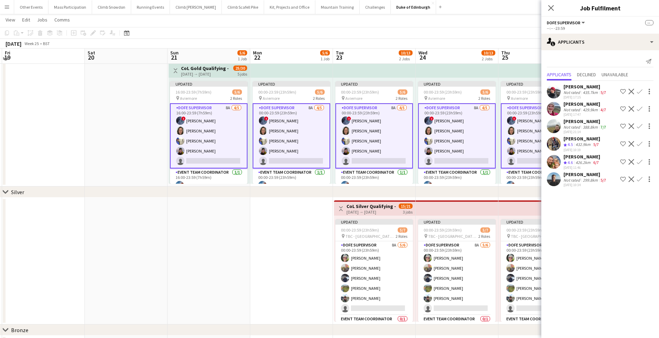
scroll to position [81, 0]
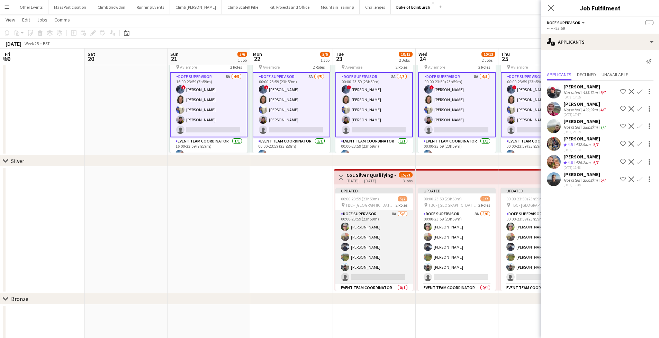
click at [379, 248] on app-card-role "DofE Supervisor 8A [DATE] 00:00-23:59 (23h59m) [PERSON_NAME] [PERSON_NAME] [PER…" at bounding box center [374, 247] width 78 height 74
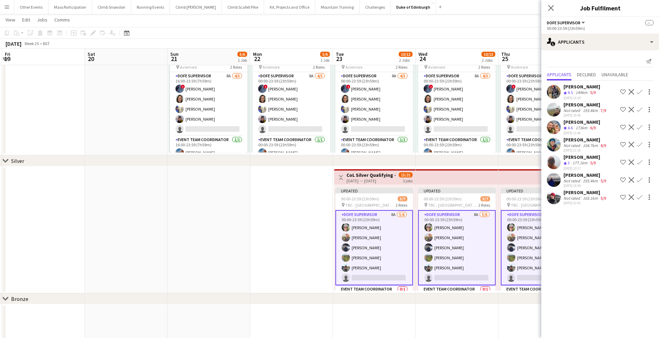
click at [305, 231] on app-date-cell at bounding box center [291, 229] width 83 height 127
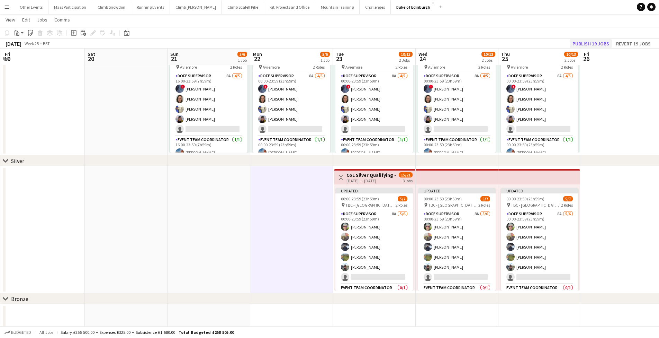
click at [589, 42] on button "Publish 19 jobs" at bounding box center [591, 43] width 42 height 9
